Goal: Task Accomplishment & Management: Complete application form

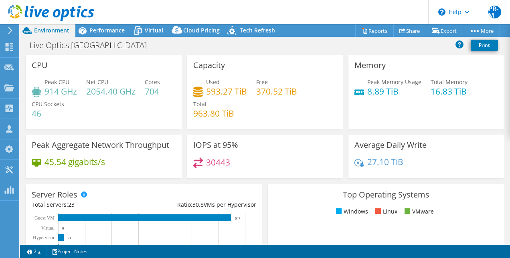
select select "USD"
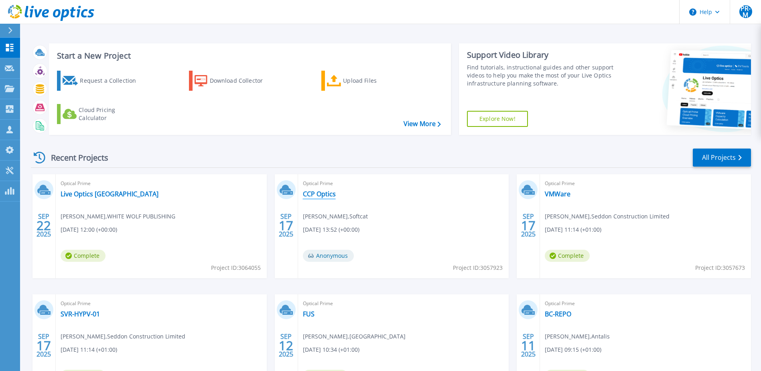
click at [321, 196] on link "CCP Optics" at bounding box center [319, 194] width 33 height 8
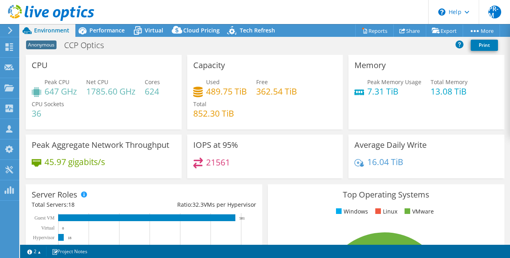
click at [254, 161] on div "21561" at bounding box center [265, 166] width 144 height 17
click at [111, 31] on span "Performance" at bounding box center [106, 30] width 35 height 8
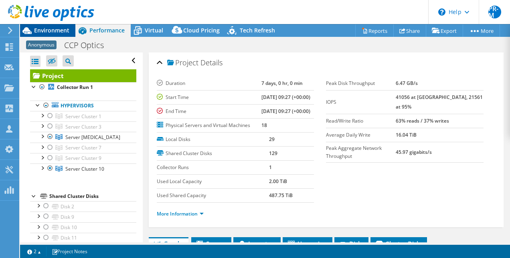
click at [62, 30] on span "Environment" at bounding box center [51, 30] width 35 height 8
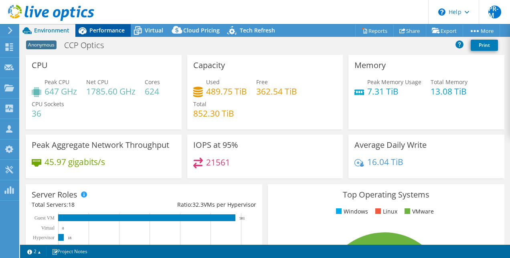
click at [113, 27] on span "Performance" at bounding box center [106, 30] width 35 height 8
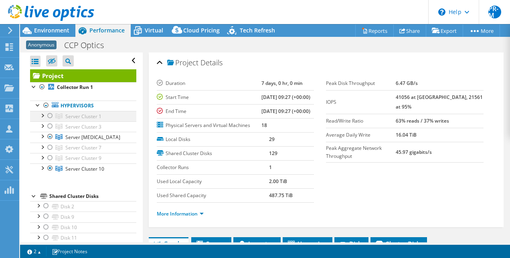
click at [49, 115] on div at bounding box center [50, 116] width 8 height 10
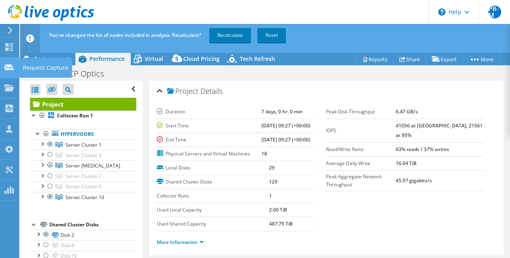
click at [46, 67] on div "Request Capture" at bounding box center [45, 68] width 53 height 20
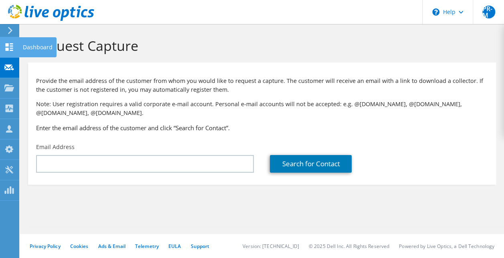
click at [37, 47] on div "Dashboard" at bounding box center [38, 47] width 38 height 20
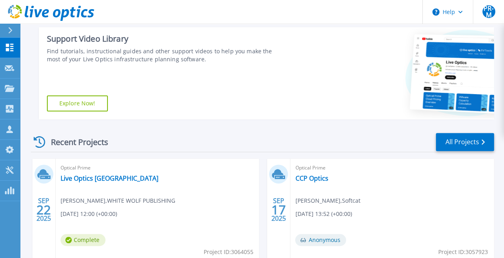
scroll to position [201, 0]
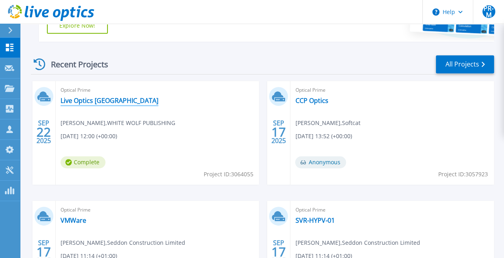
click at [98, 99] on link "Live Optics [GEOGRAPHIC_DATA]" at bounding box center [110, 101] width 98 height 8
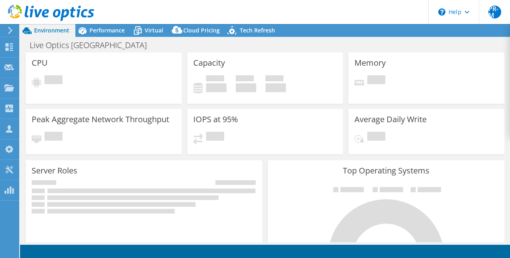
select select "USD"
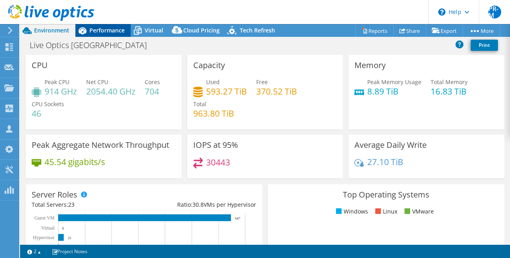
click at [113, 31] on span "Performance" at bounding box center [106, 30] width 35 height 8
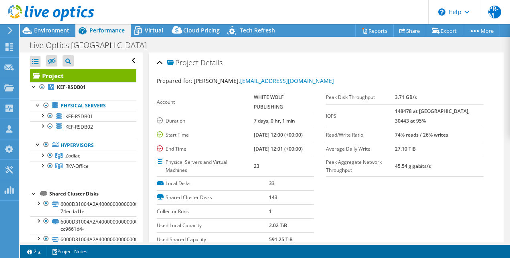
click at [422, 189] on section "Prepared for: Andy McCormack, andy@ccpgames.com Account WHITE WOLF PUBLISHING D…" at bounding box center [326, 173] width 339 height 193
drag, startPoint x: 51, startPoint y: 29, endPoint x: 61, endPoint y: 36, distance: 12.1
click at [51, 29] on span "Environment" at bounding box center [51, 30] width 35 height 8
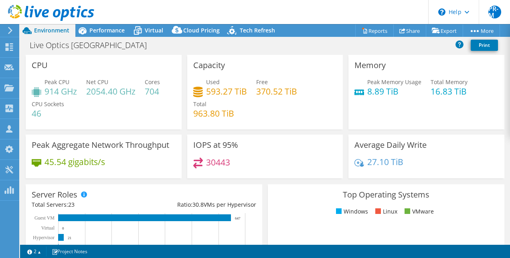
drag, startPoint x: 103, startPoint y: 33, endPoint x: 128, endPoint y: 60, distance: 36.9
click at [104, 33] on span "Performance" at bounding box center [106, 30] width 35 height 8
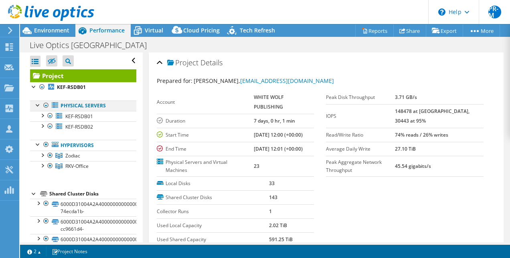
click at [47, 104] on div at bounding box center [46, 106] width 8 height 10
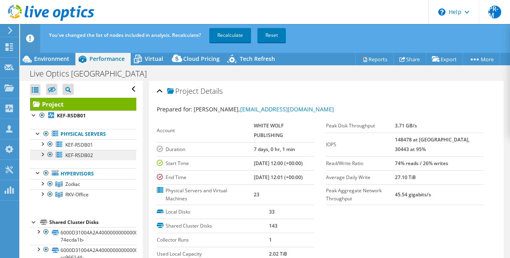
drag, startPoint x: 51, startPoint y: 142, endPoint x: 52, endPoint y: 160, distance: 17.7
click at [51, 142] on div at bounding box center [50, 145] width 8 height 10
click at [51, 153] on div at bounding box center [50, 155] width 8 height 10
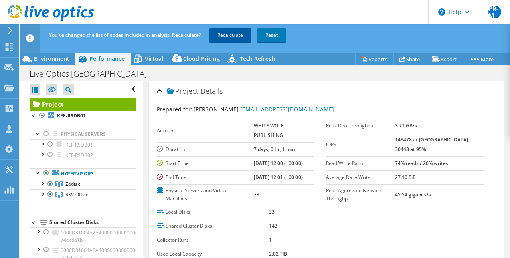
click at [217, 35] on link "Recalculate" at bounding box center [230, 35] width 42 height 14
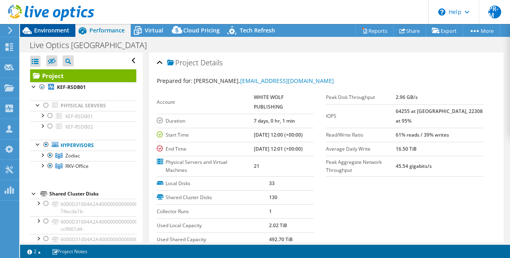
click at [52, 29] on span "Environment" at bounding box center [51, 30] width 35 height 8
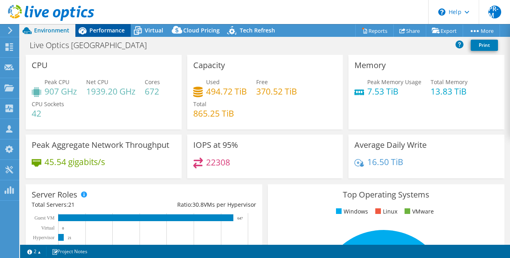
click at [111, 32] on span "Performance" at bounding box center [106, 30] width 35 height 8
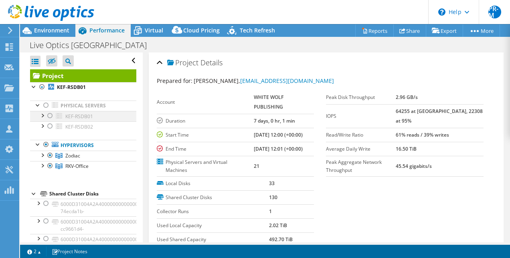
click at [52, 115] on div at bounding box center [50, 116] width 8 height 10
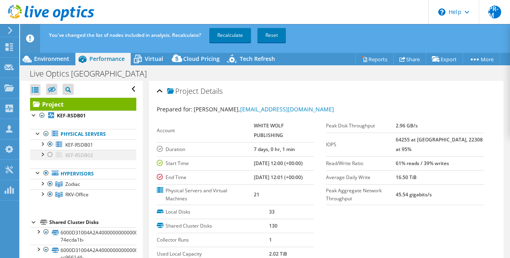
click at [51, 153] on div at bounding box center [50, 155] width 8 height 10
click at [224, 37] on link "Recalculate" at bounding box center [230, 35] width 42 height 14
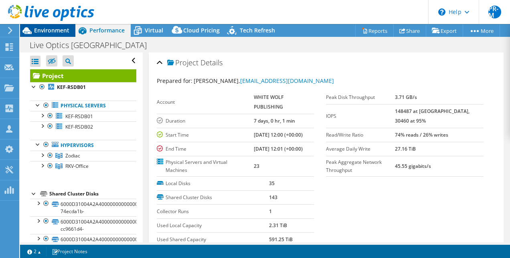
click at [53, 33] on span "Environment" at bounding box center [51, 30] width 35 height 8
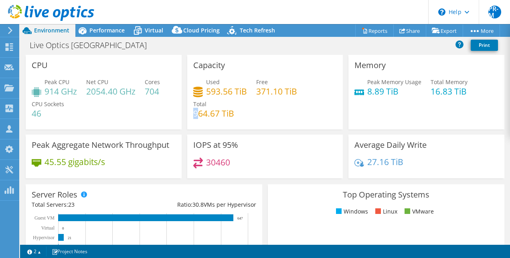
click at [196, 114] on h4 "964.67 TiB" at bounding box center [213, 113] width 41 height 9
drag, startPoint x: 196, startPoint y: 114, endPoint x: 280, endPoint y: 120, distance: 83.6
click at [280, 120] on div "Used 593.56 TiB Free 371.10 TiB Total 964.67 TiB" at bounding box center [265, 102] width 144 height 48
click at [44, 47] on div "Dashboard" at bounding box center [38, 47] width 38 height 20
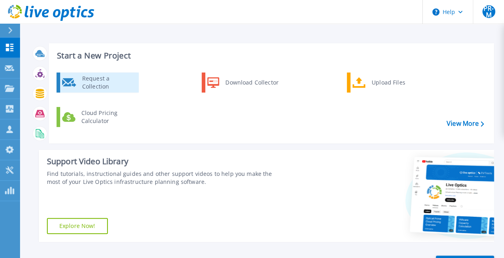
click at [124, 82] on div "Request a Collection" at bounding box center [107, 83] width 59 height 16
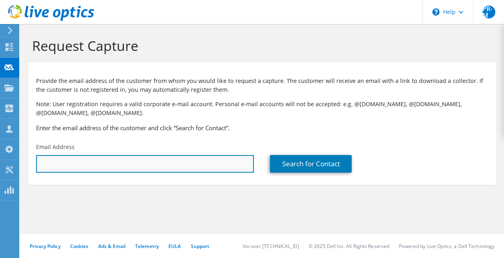
click at [145, 171] on input "text" at bounding box center [145, 164] width 218 height 18
type input "[EMAIL_ADDRESS][DOMAIN_NAME]"
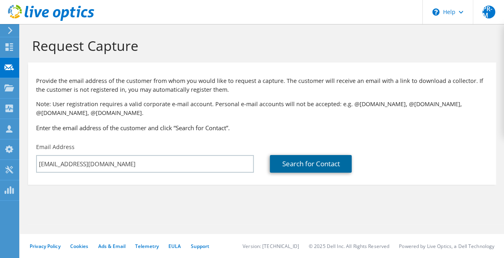
click at [296, 164] on link "Search for Contact" at bounding box center [311, 164] width 82 height 18
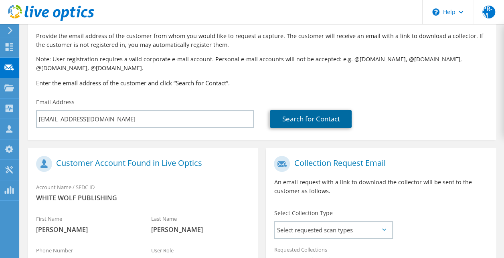
scroll to position [120, 0]
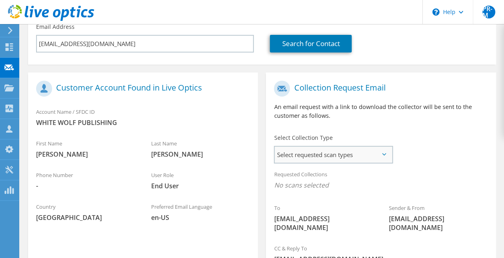
click at [312, 157] on span "Select requested scan types" at bounding box center [333, 155] width 117 height 16
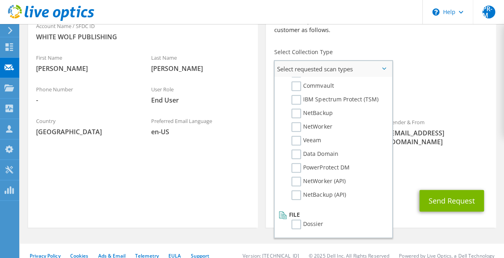
scroll to position [207, 0]
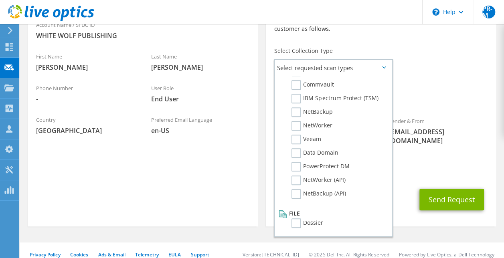
click at [445, 91] on div "Requested Collections No scans selected" at bounding box center [381, 94] width 230 height 30
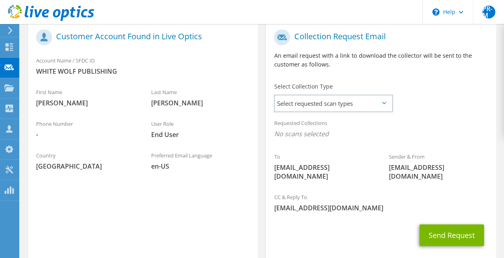
scroll to position [127, 0]
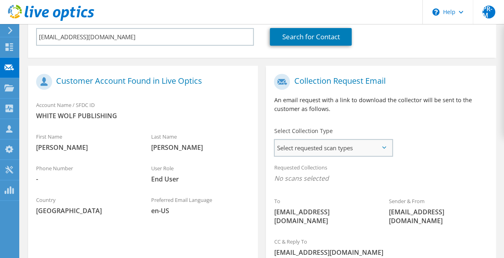
click at [386, 145] on span "Select requested scan types" at bounding box center [333, 148] width 117 height 16
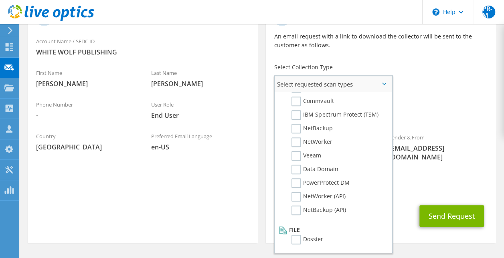
scroll to position [207, 0]
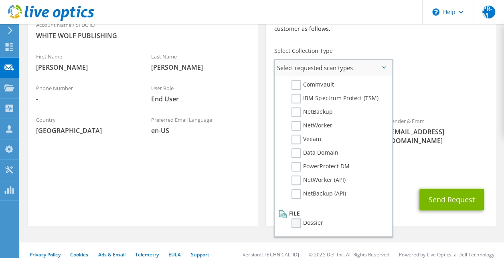
click at [298, 222] on label "Dossier" at bounding box center [308, 224] width 32 height 10
click at [0, 0] on input "Dossier" at bounding box center [0, 0] width 0 height 0
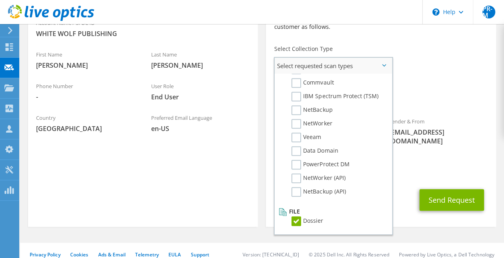
scroll to position [210, 0]
click at [435, 156] on div "CC & Reply To pamelare@softcat.com" at bounding box center [381, 167] width 230 height 28
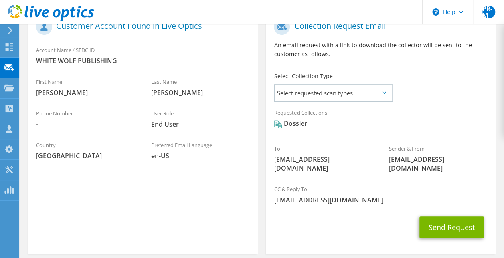
scroll to position [170, 0]
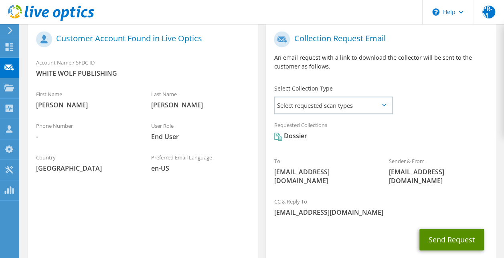
click at [446, 233] on button "Send Request" at bounding box center [451, 240] width 65 height 22
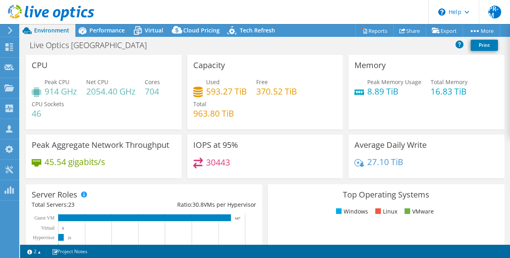
select select "USD"
